Goal: Task Accomplishment & Management: Use online tool/utility

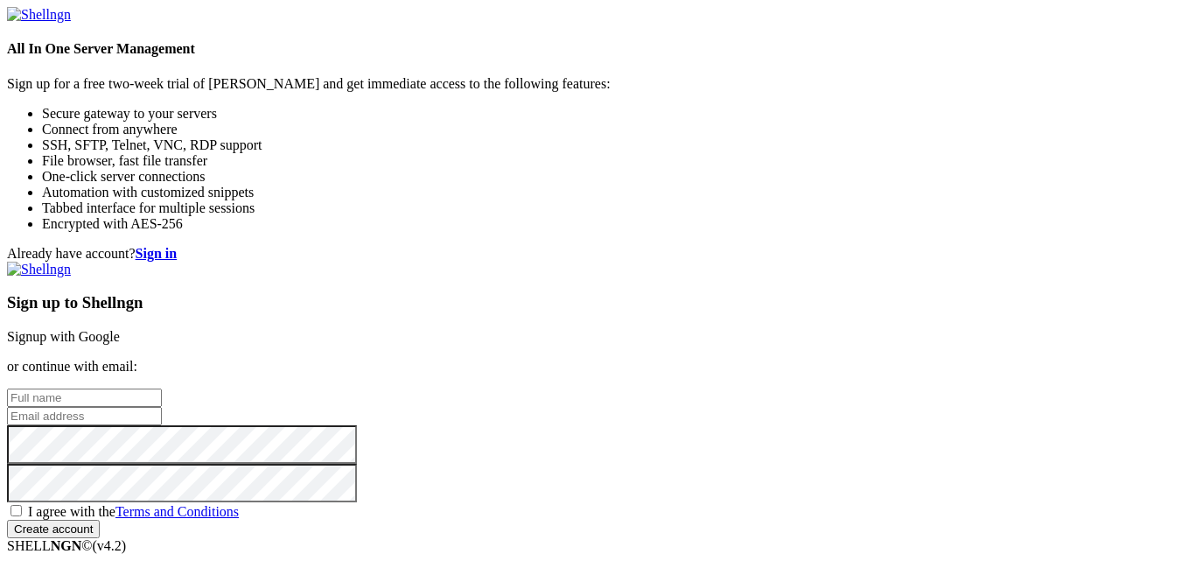
click at [120, 329] on link "Signup with Google" at bounding box center [63, 336] width 113 height 15
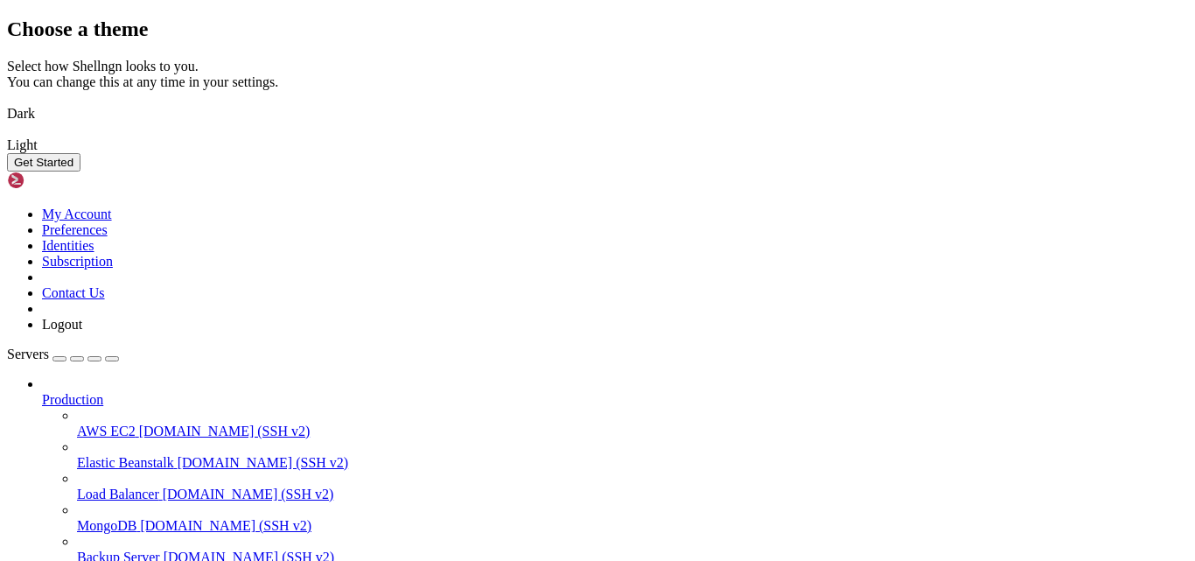
click at [7, 102] on img at bounding box center [7, 102] width 0 height 0
click at [81, 172] on button "Get Started" at bounding box center [44, 162] width 74 height 18
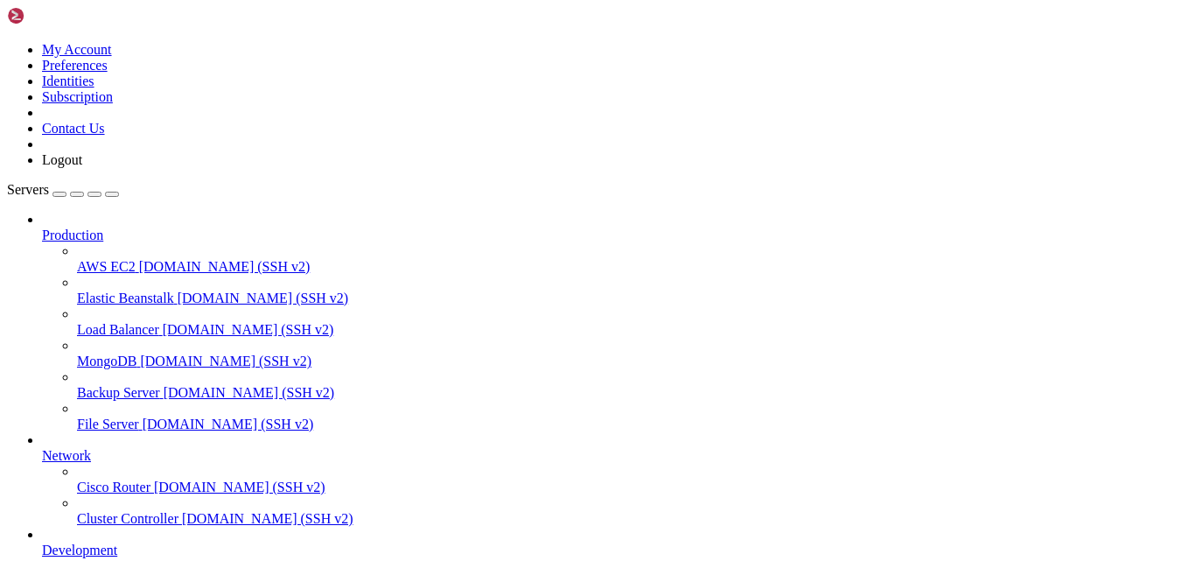
drag, startPoint x: 209, startPoint y: 411, endPoint x: 217, endPoint y: 418, distance: 10.5
click at [217, 418] on nav "Production AWS EC2 [DOMAIN_NAME] (SSH v2) Elastic Beanstalk [DOMAIN_NAME] (SSH …" at bounding box center [597, 401] width 1181 height 378
click at [60, 194] on div "button" at bounding box center [60, 194] width 0 height 0
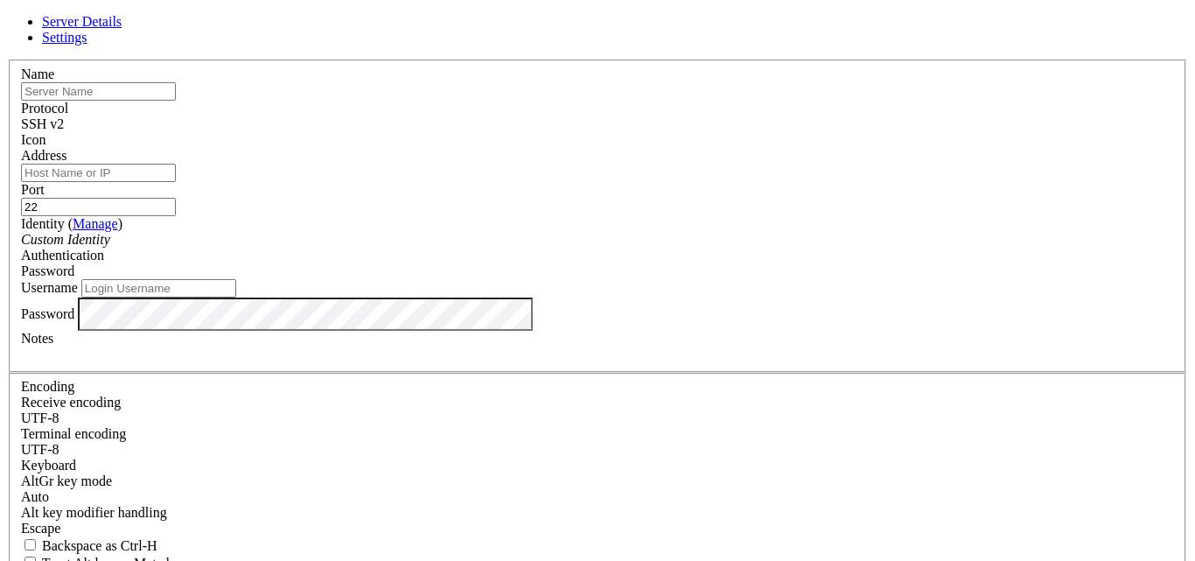
click at [176, 101] on input "text" at bounding box center [98, 91] width 155 height 18
type input "digitalinvoicing"
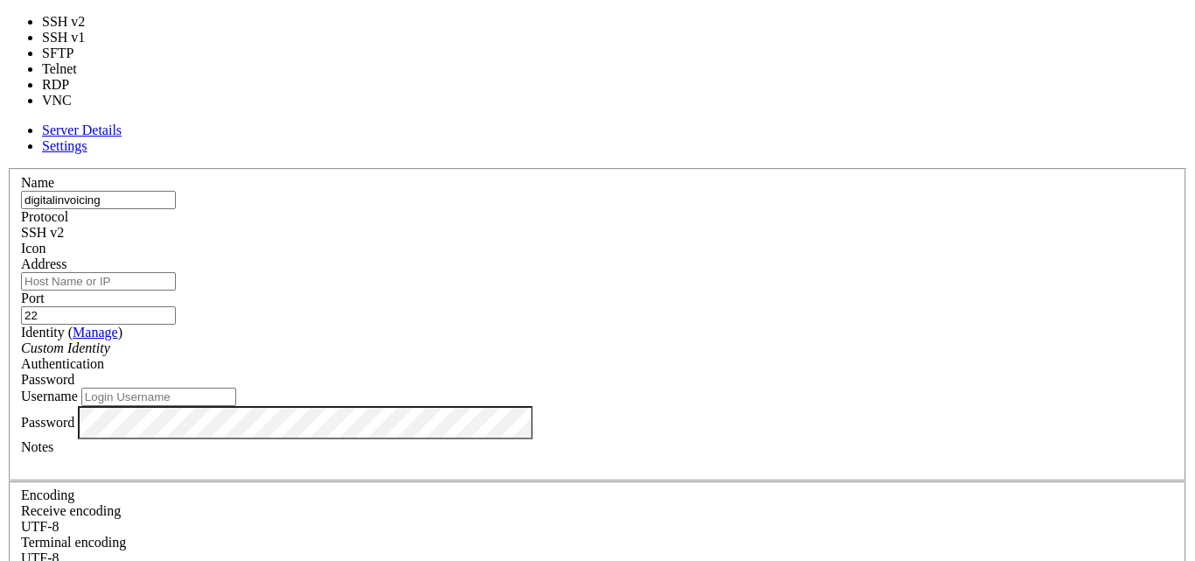
click at [648, 225] on div "SSH v2" at bounding box center [597, 233] width 1153 height 16
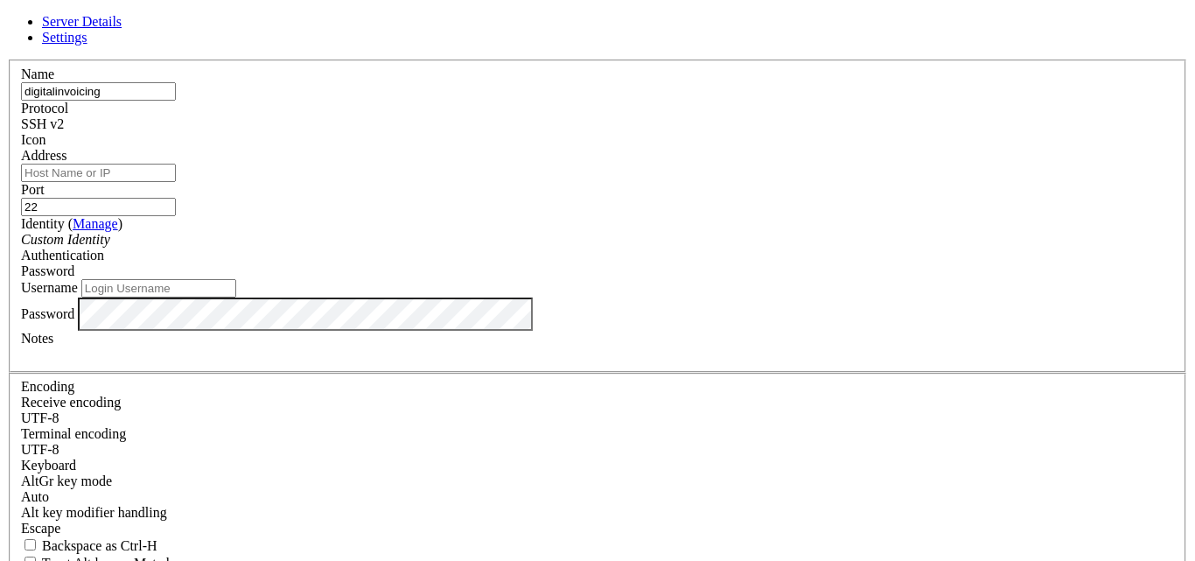
click at [176, 182] on input "Address" at bounding box center [98, 173] width 155 height 18
paste input "[TECHNICAL_ID]"
type input "[TECHNICAL_ID]"
click at [535, 239] on div "Custom Identity" at bounding box center [597, 240] width 1153 height 16
drag, startPoint x: 535, startPoint y: 239, endPoint x: 636, endPoint y: 248, distance: 101.9
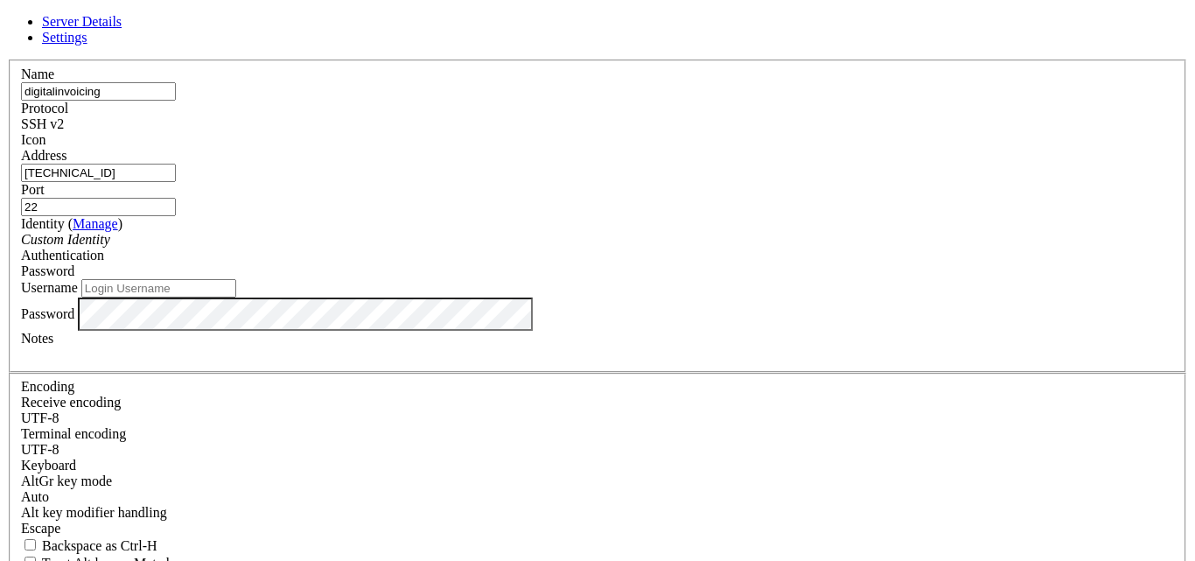
click at [636, 248] on fieldset "Name digitalinvoicing Protocol SSH v2 Icon Address [TECHNICAL_ID] ( )" at bounding box center [598, 216] width 1178 height 313
click at [74, 263] on span "Password" at bounding box center [47, 270] width 53 height 15
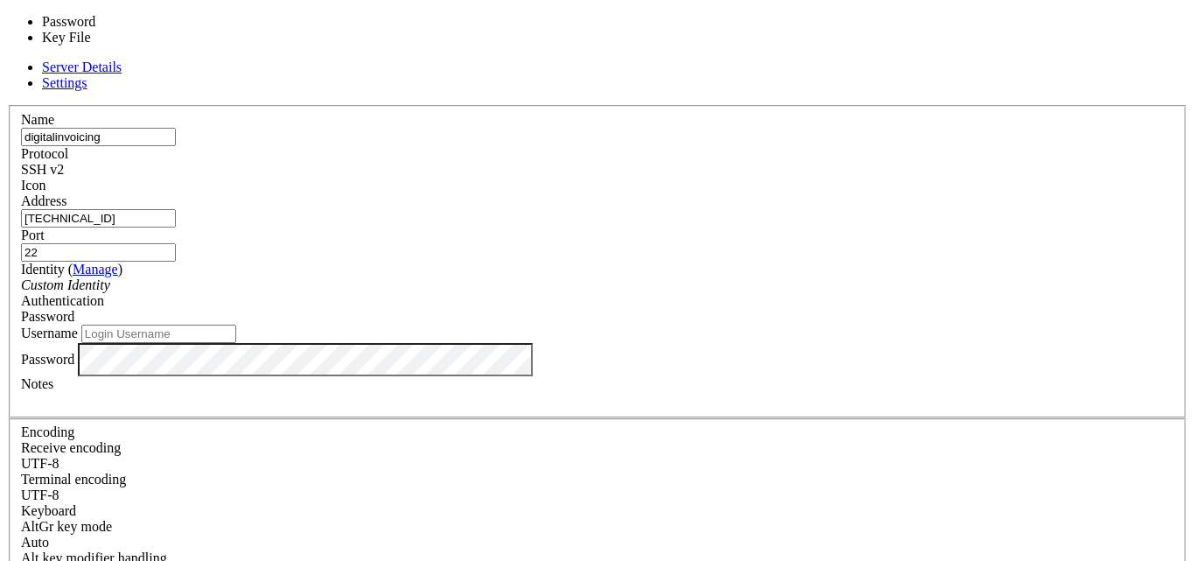
click at [74, 309] on span "Password" at bounding box center [47, 316] width 53 height 15
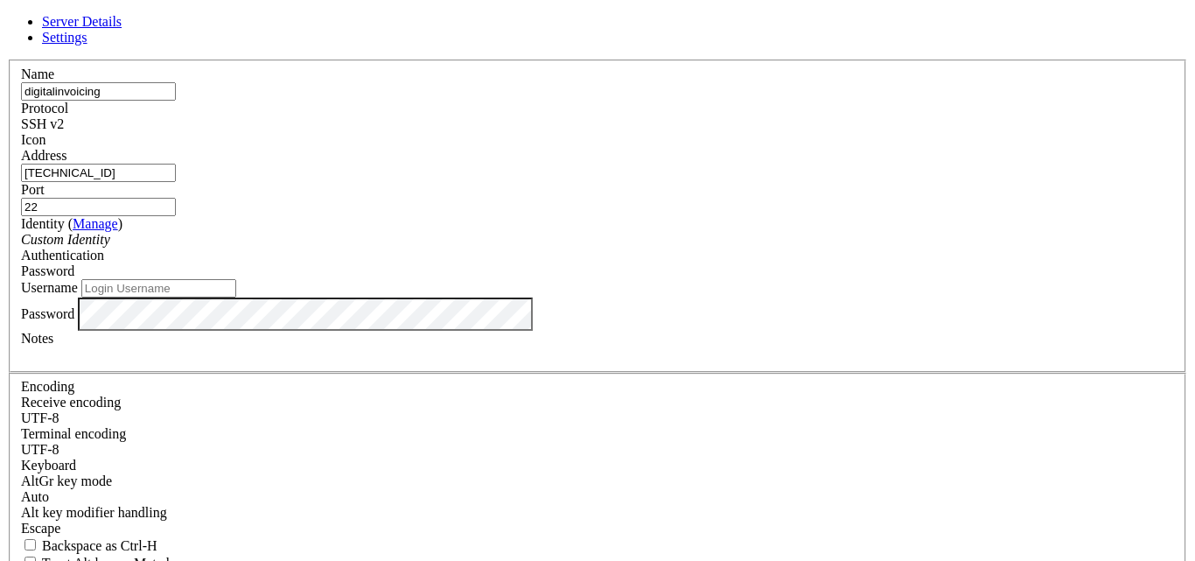
click at [753, 263] on div "Password" at bounding box center [597, 271] width 1153 height 16
click at [740, 263] on div "Password" at bounding box center [597, 271] width 1153 height 16
click at [236, 298] on input "Username" at bounding box center [158, 288] width 155 height 18
type input "digital"
click at [88, 38] on link "Settings" at bounding box center [65, 37] width 46 height 15
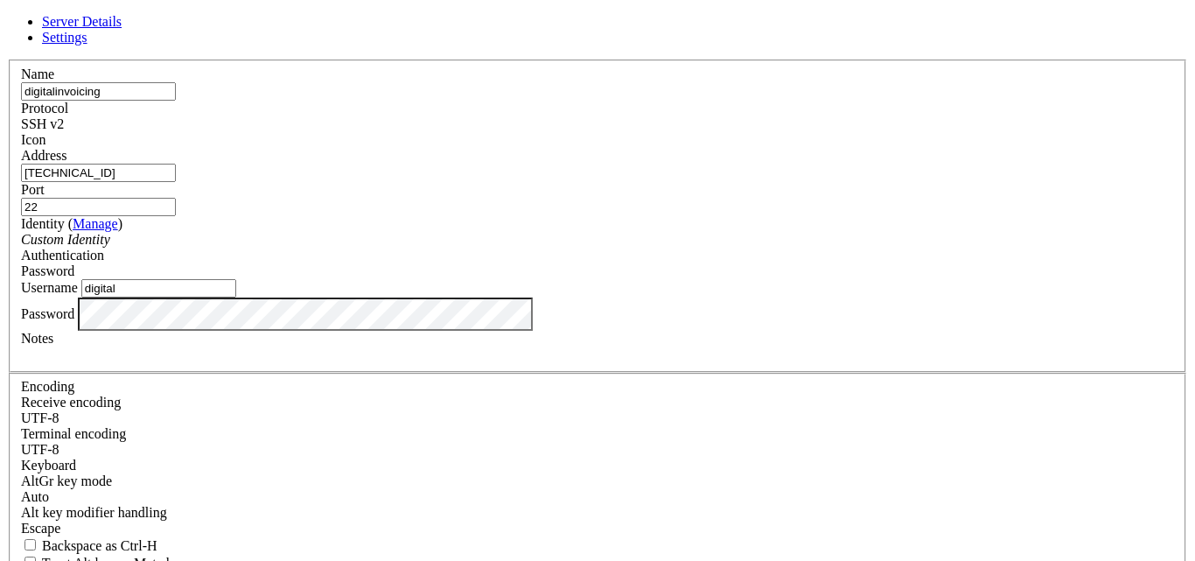
click at [122, 29] on span "Server Details" at bounding box center [82, 21] width 80 height 15
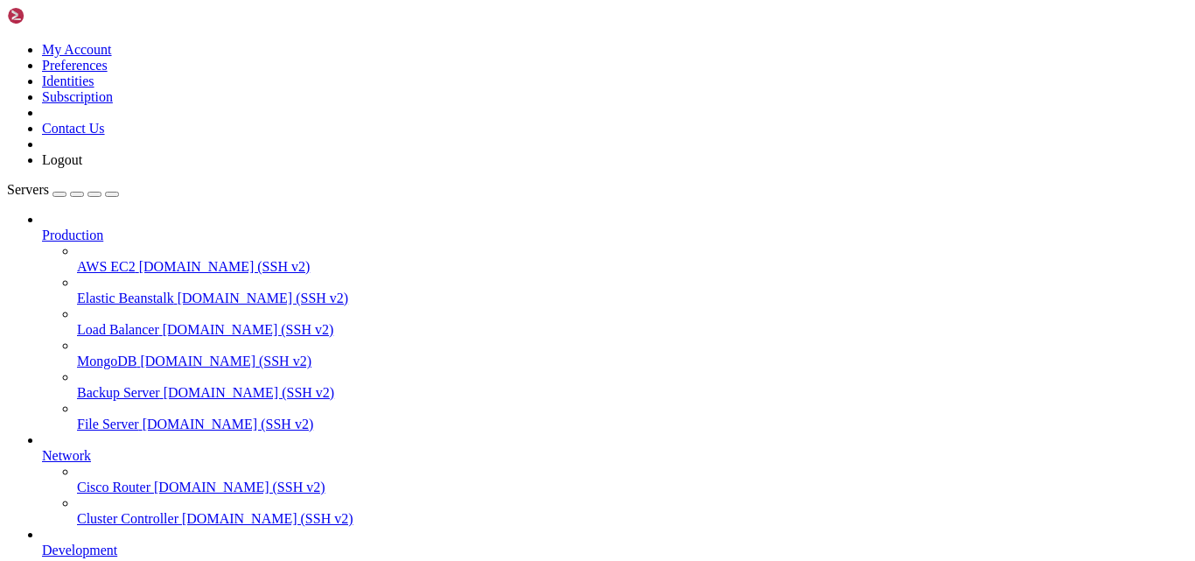
scroll to position [145, 0]
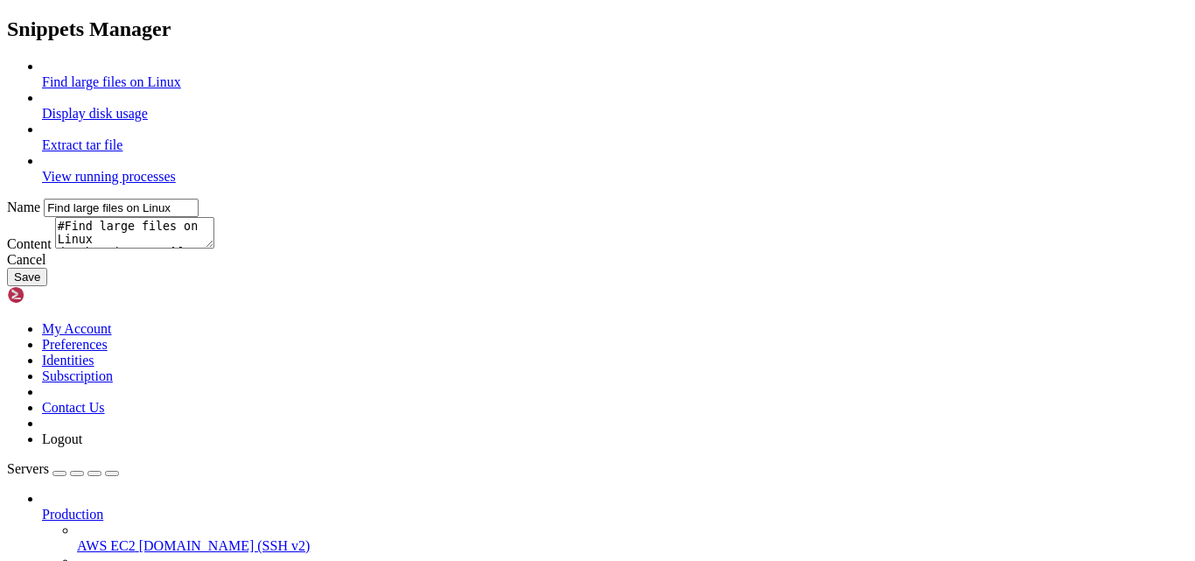
click at [464, 106] on div at bounding box center [615, 98] width 1146 height 16
type input "Display disk usage"
type textarea "df -h -t"
click at [181, 89] on link "Find large files on Linux" at bounding box center [111, 81] width 139 height 15
type input "Find large files on Linux"
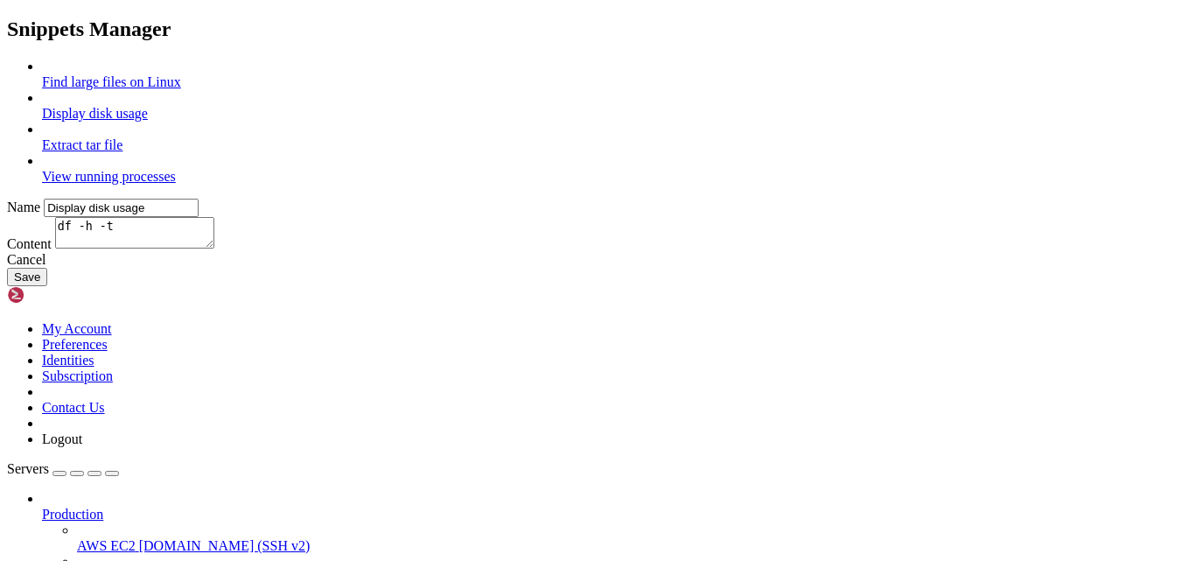
type textarea "#Find large files on Linux du -h /*| grep "^[0-9.]*M" | sort -n"
click at [473, 106] on div at bounding box center [615, 98] width 1146 height 16
type input "Display disk usage"
type textarea "df -h -t"
click at [452, 137] on div at bounding box center [615, 130] width 1146 height 16
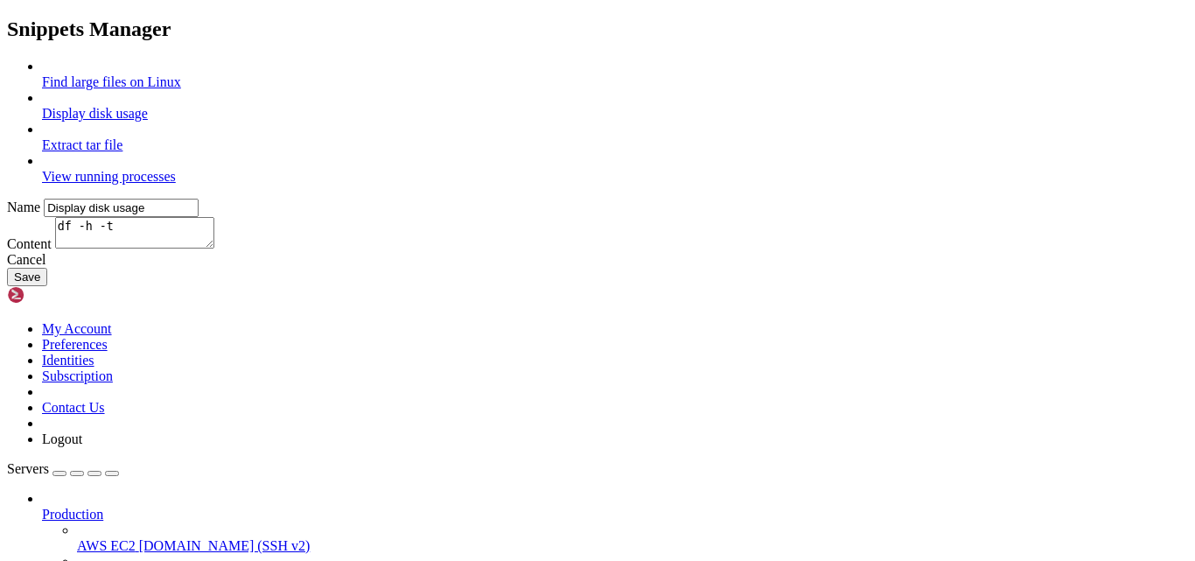
type input "Extract tar file"
type textarea "#Append the file name to extract tar xvf"
click at [176, 184] on link "View running processes" at bounding box center [109, 176] width 134 height 15
type input "View running processes"
type textarea "#View current running processes in a tree structure ps -efH | more"
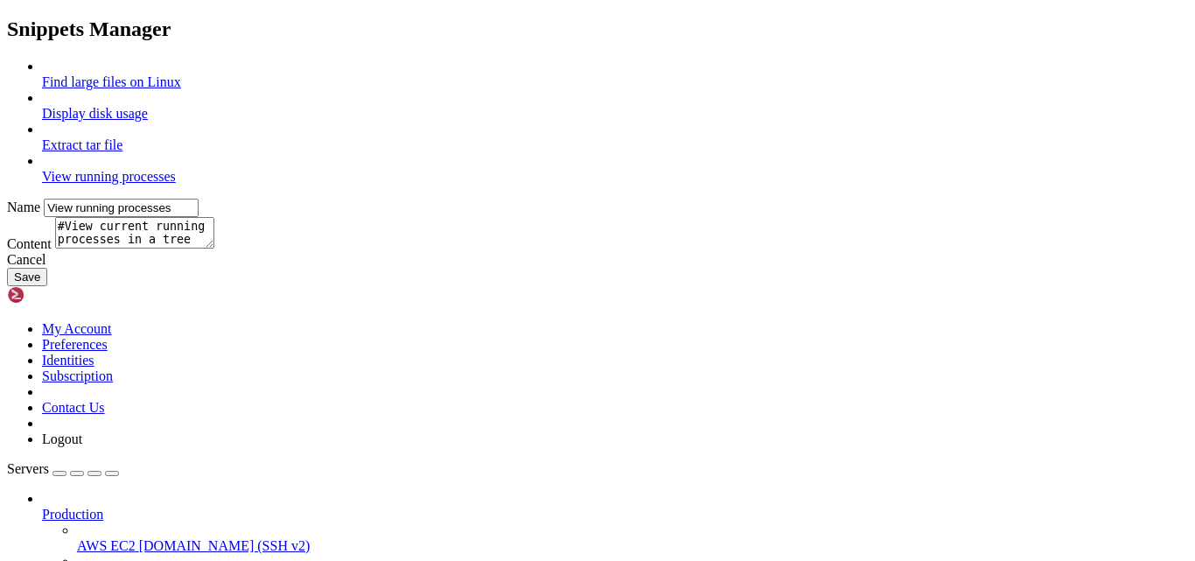
click at [7, 59] on link at bounding box center [7, 59] width 0 height 0
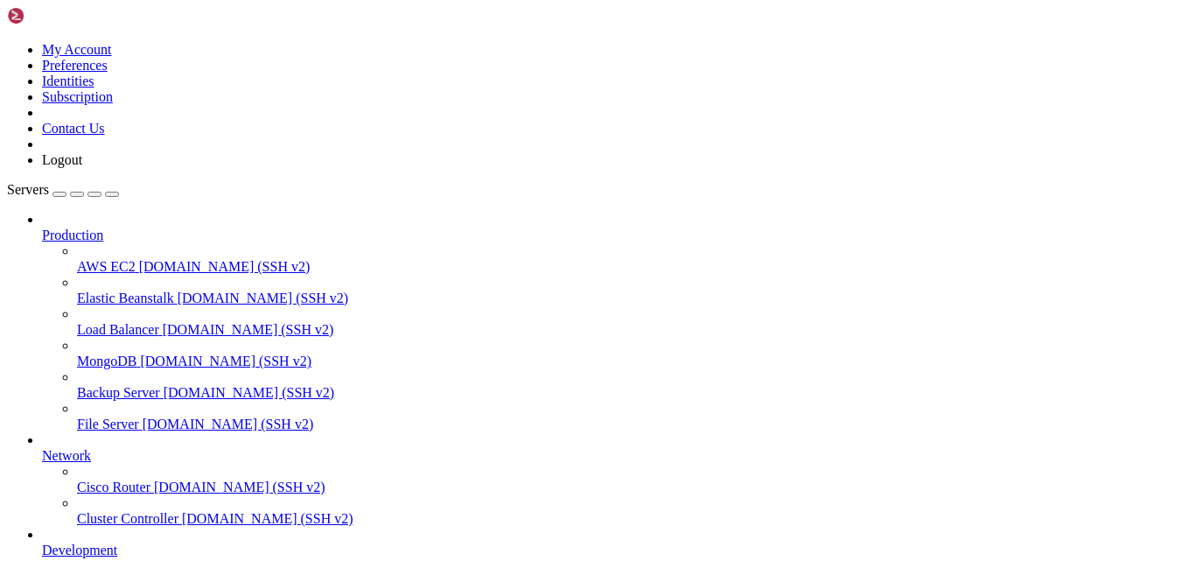
type input "/home/digital"
click at [176, 48] on div "Complete" at bounding box center [88, 40] width 175 height 16
click at [53, 16] on span "di-api.rar" at bounding box center [27, 8] width 52 height 15
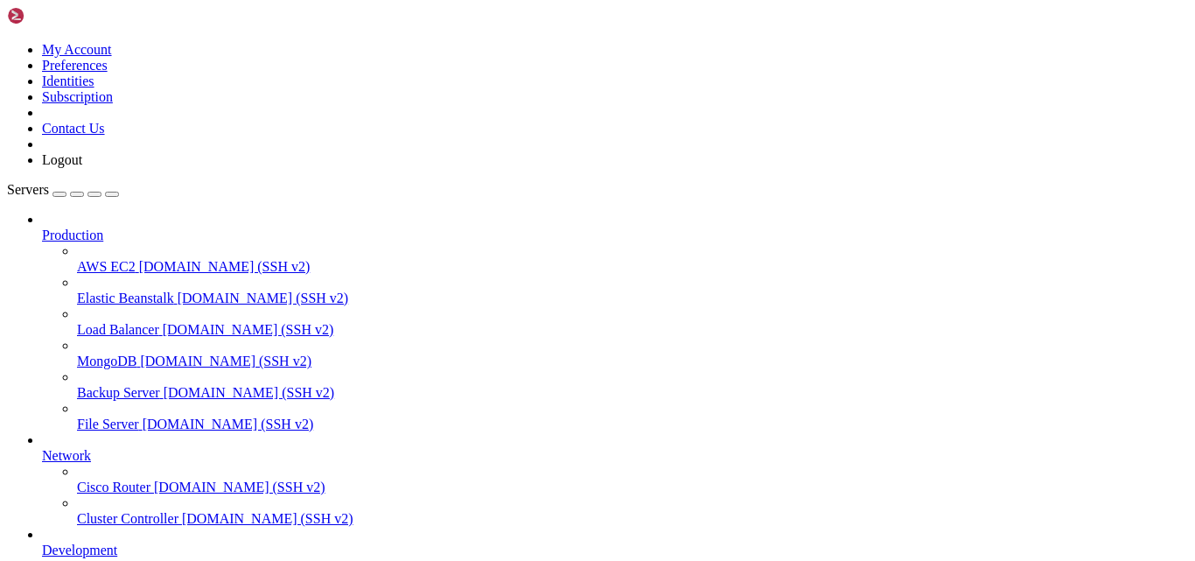
drag, startPoint x: 468, startPoint y: 545, endPoint x: 525, endPoint y: 510, distance: 66.8
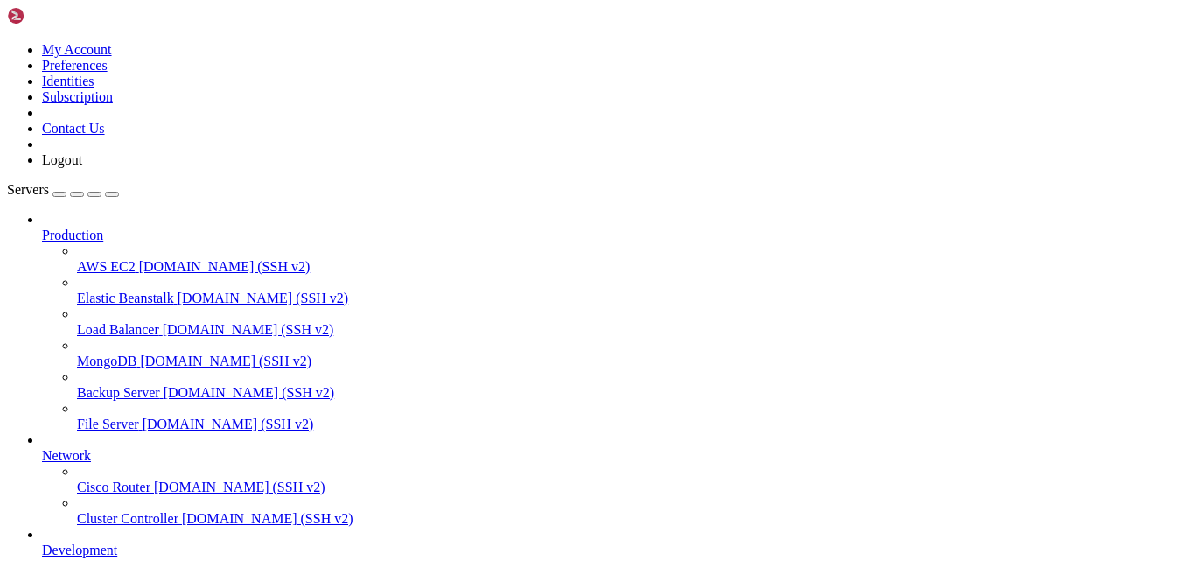
type input "/var/www/digitalinvoicing"
click at [53, 16] on span "di-api.rar" at bounding box center [27, 8] width 52 height 15
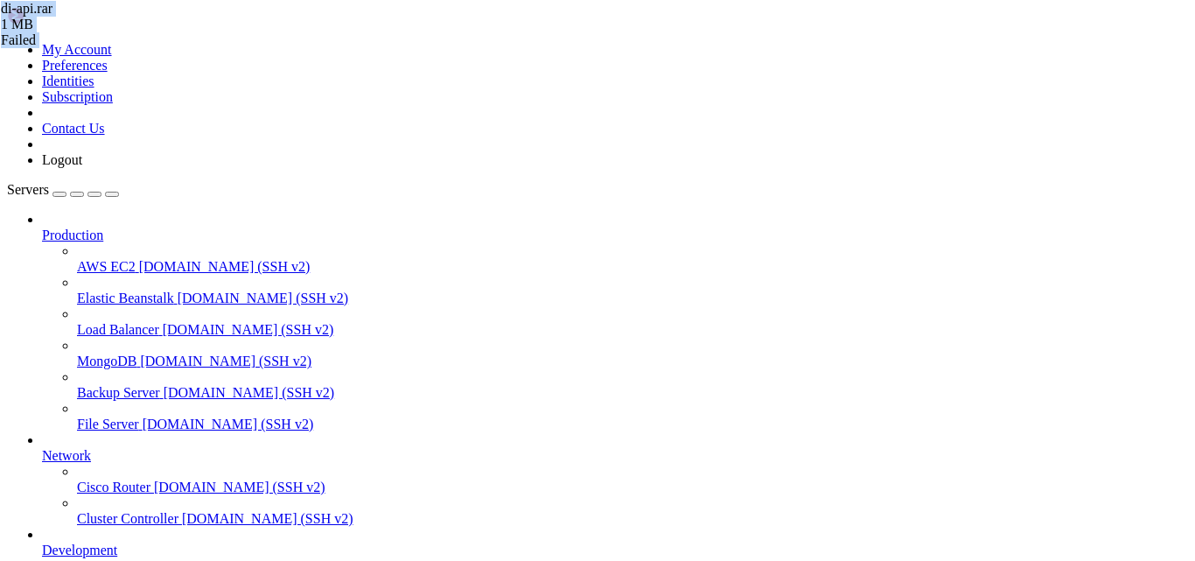
click at [176, 32] on div "1 MB" at bounding box center [88, 25] width 175 height 16
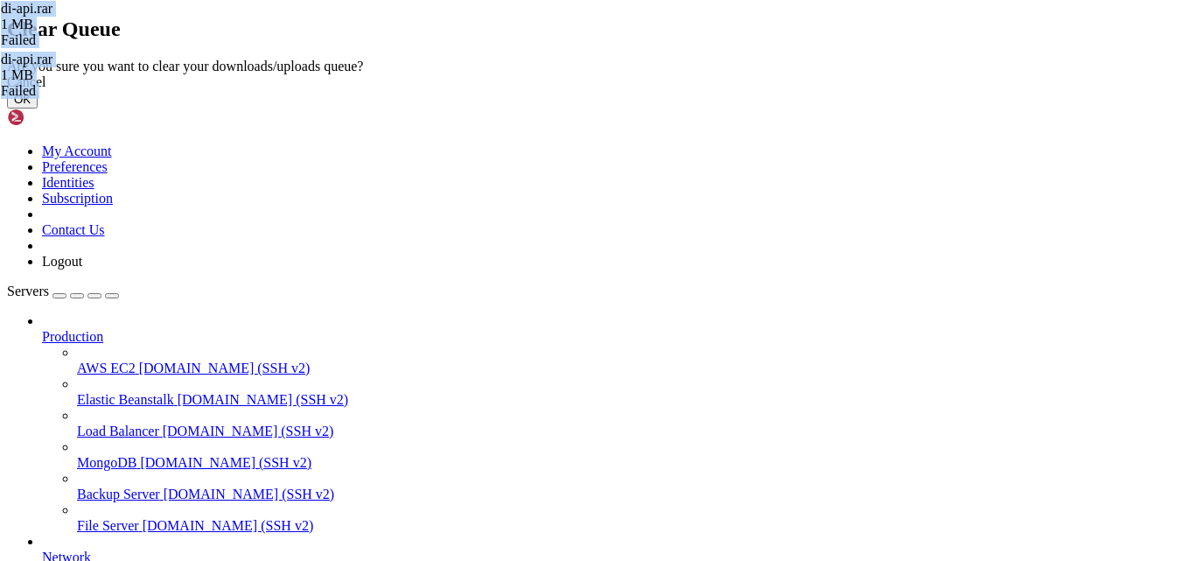
click at [38, 109] on button "OK" at bounding box center [22, 99] width 31 height 18
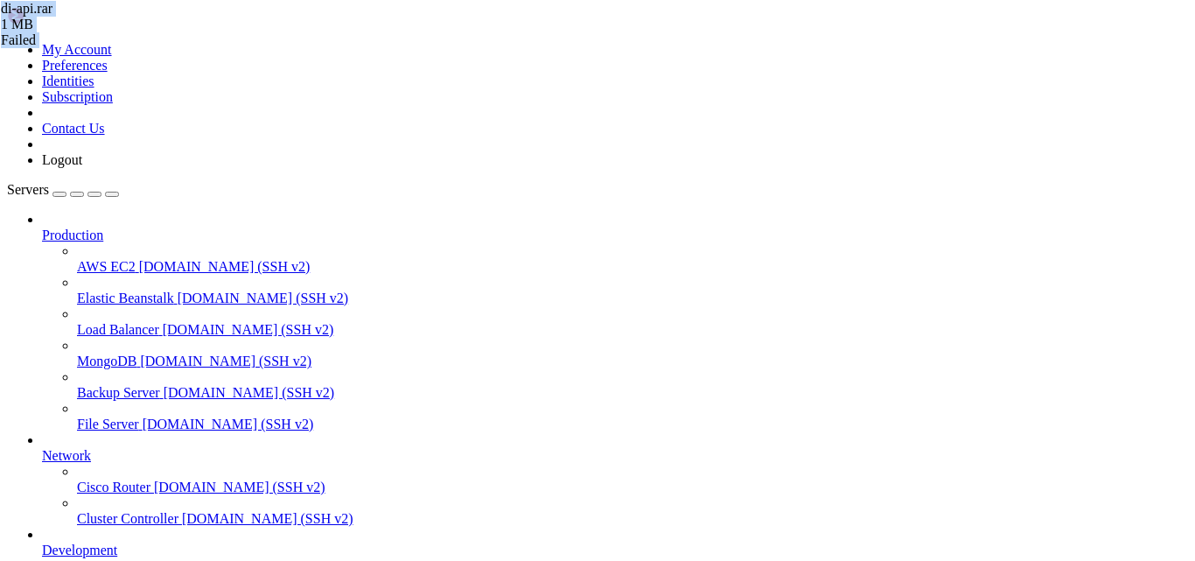
type input "/home/digital"
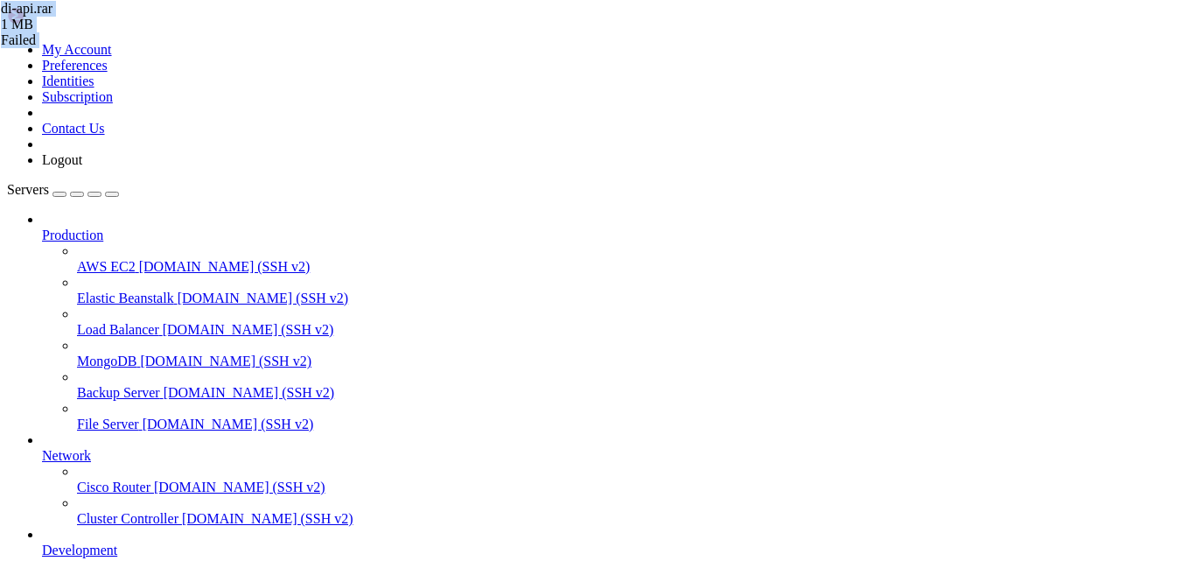
scroll to position [0, 0]
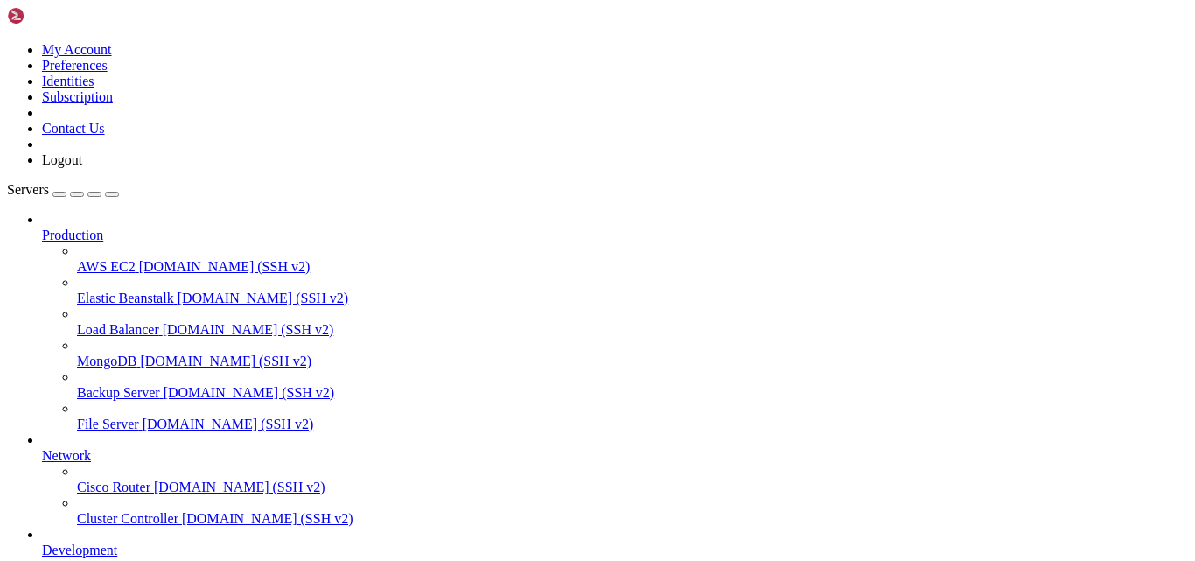
drag, startPoint x: 327, startPoint y: 410, endPoint x: 281, endPoint y: 412, distance: 46.4
drag, startPoint x: 281, startPoint y: 412, endPoint x: 455, endPoint y: 105, distance: 353.1
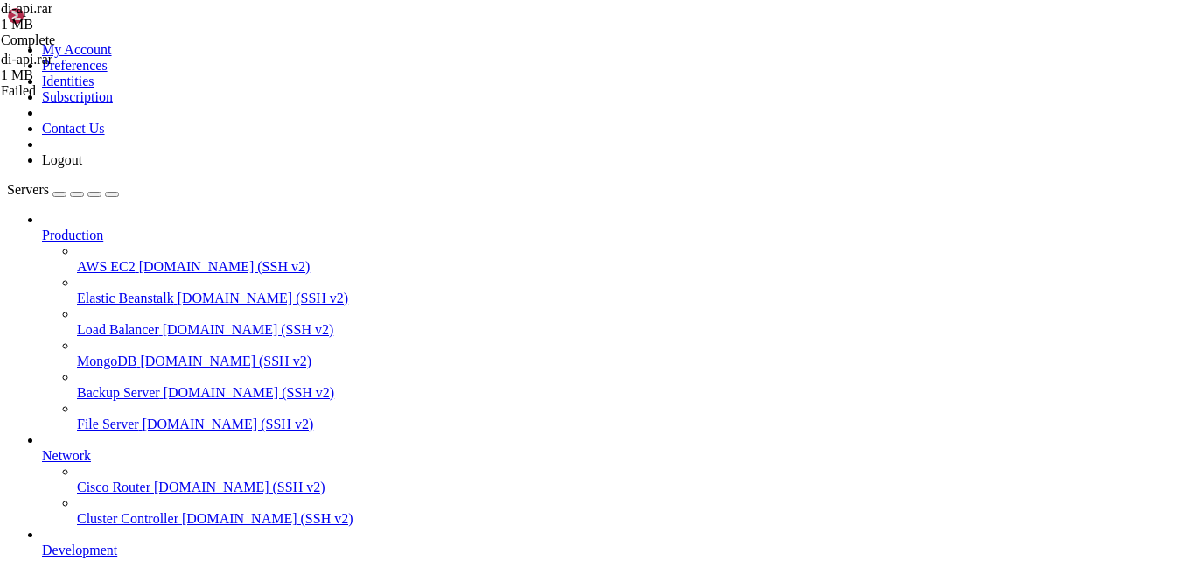
click at [1106, 231] on div "di-api.rar 1 MB Complete di-api.rar 1 MB Failed" at bounding box center [597, 280] width 1195 height 561
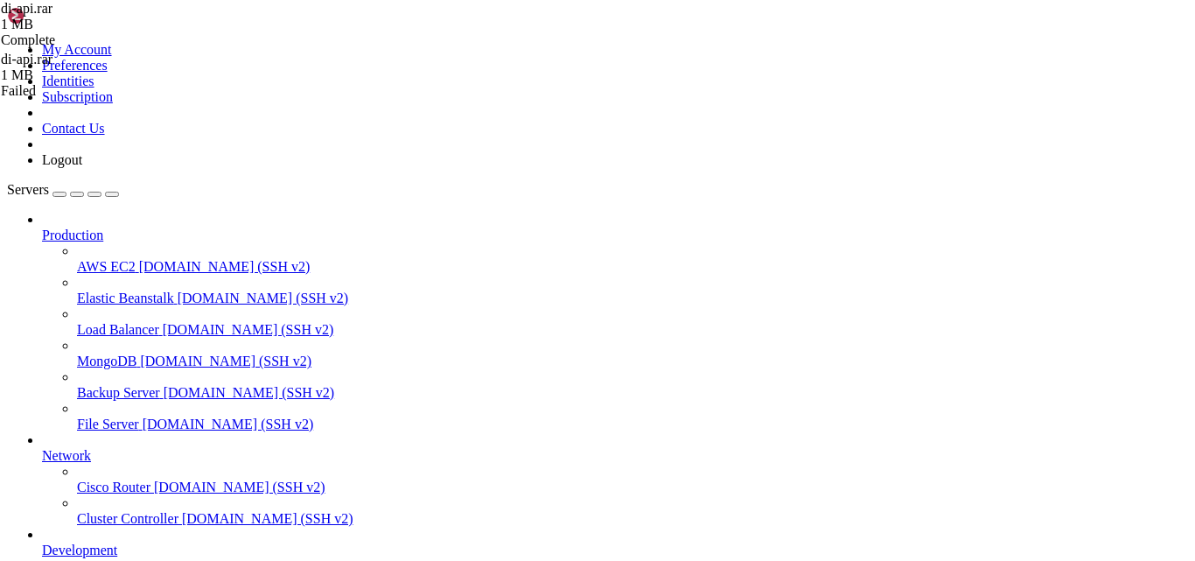
type input "/var/www/digitalinvoicing"
